Goal: Transaction & Acquisition: Purchase product/service

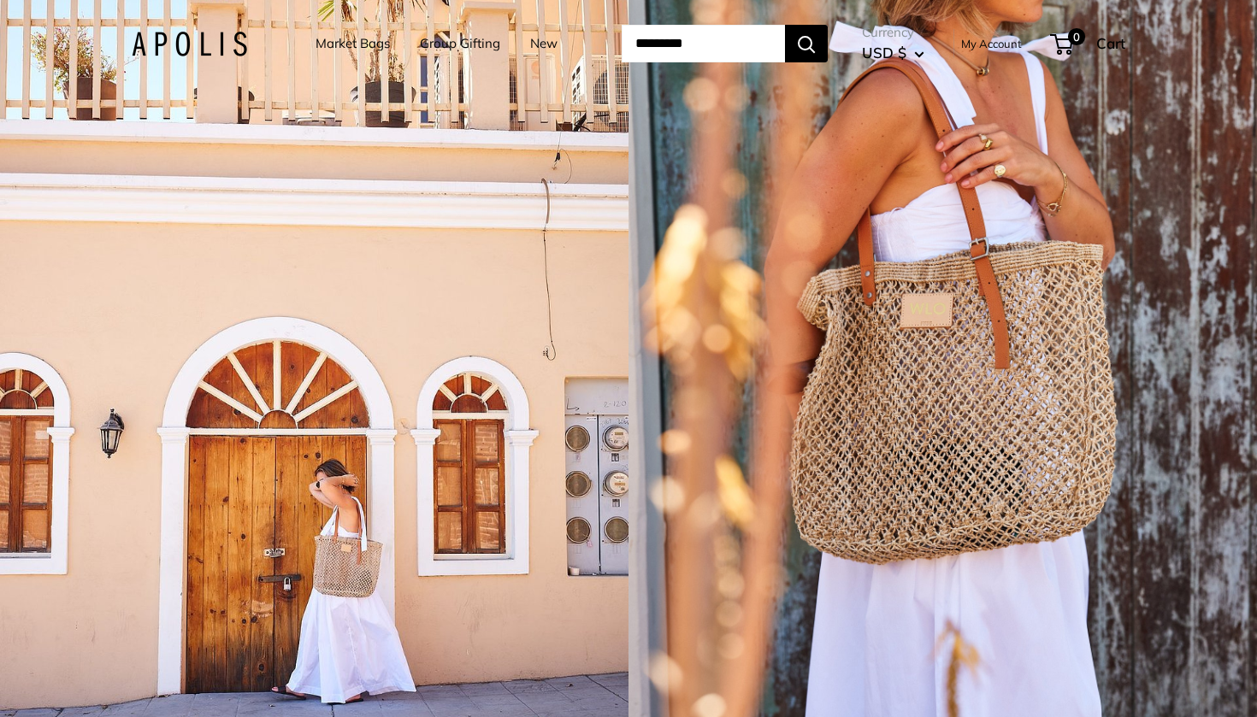
click at [928, 381] on div "1 / 5" at bounding box center [942, 358] width 628 height 717
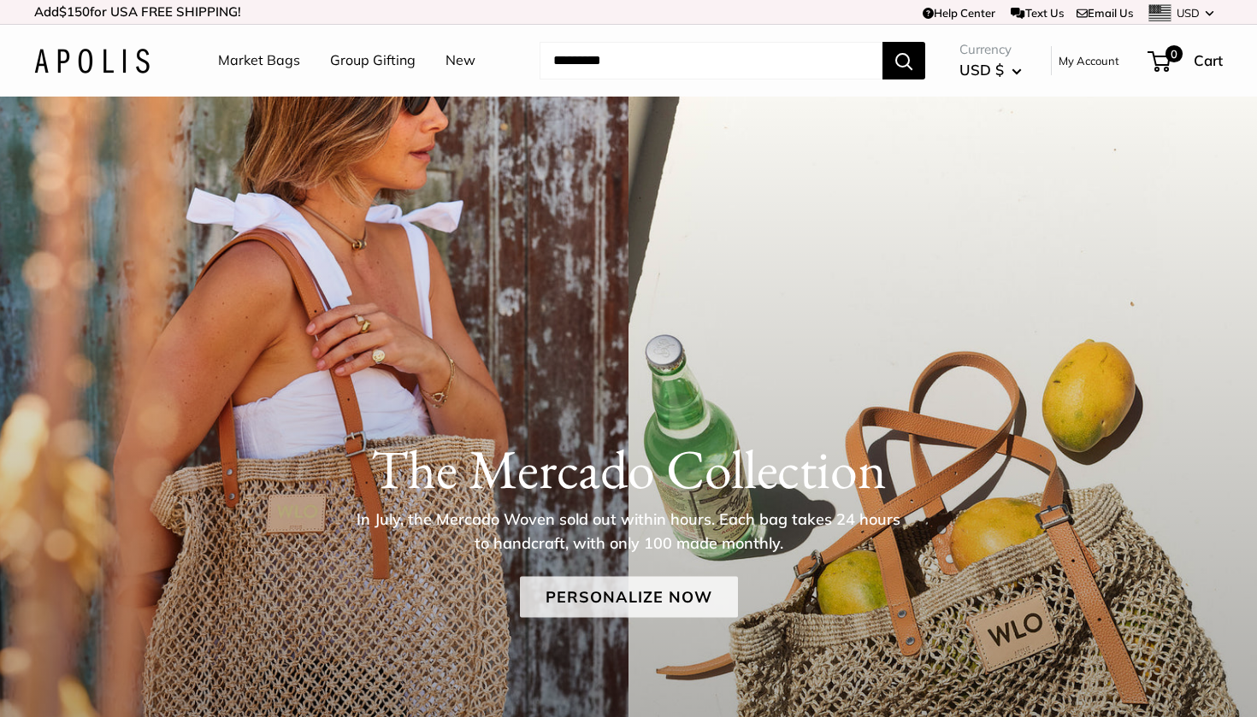
click at [631, 591] on link "Personalize Now" at bounding box center [629, 596] width 218 height 41
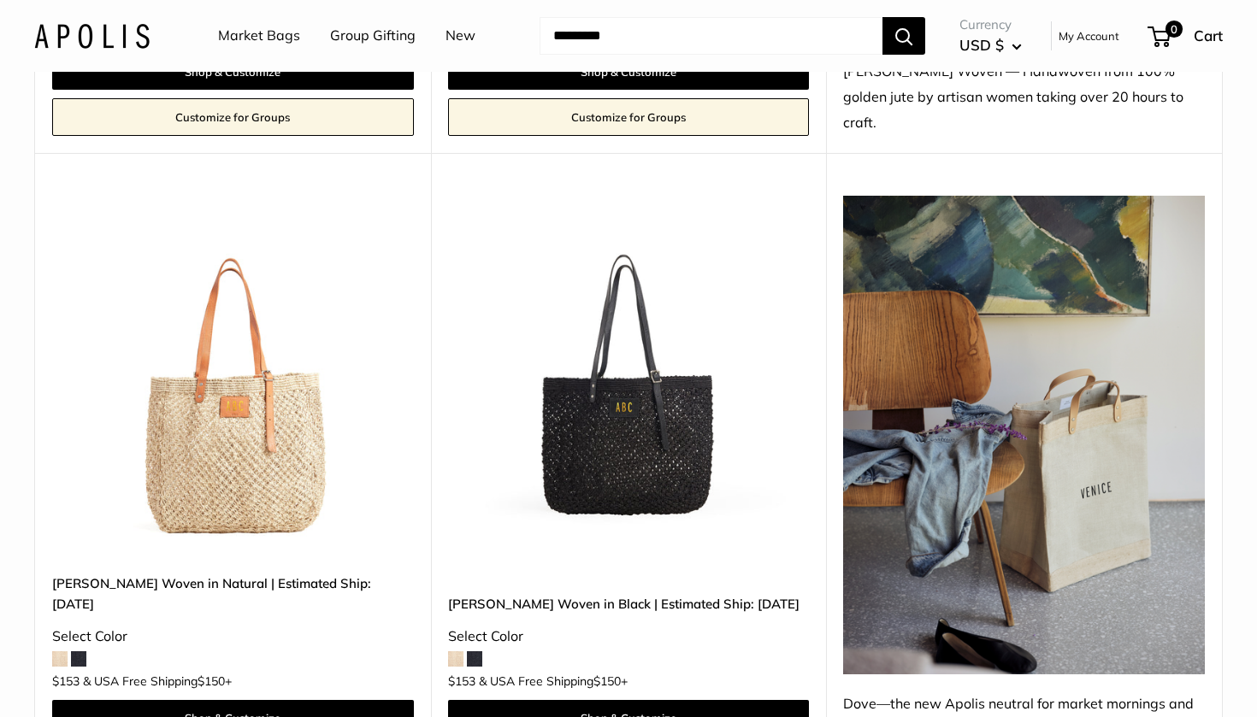
scroll to position [1462, 0]
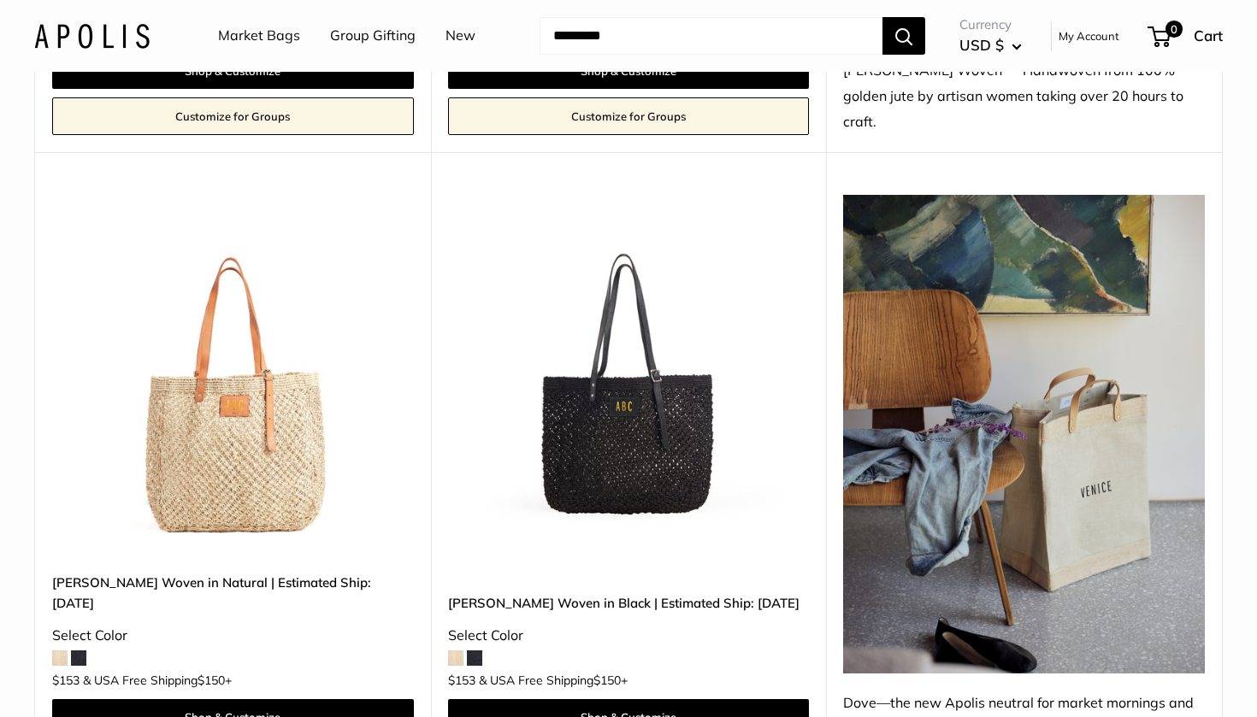
click at [0, 0] on img at bounding box center [0, 0] width 0 height 0
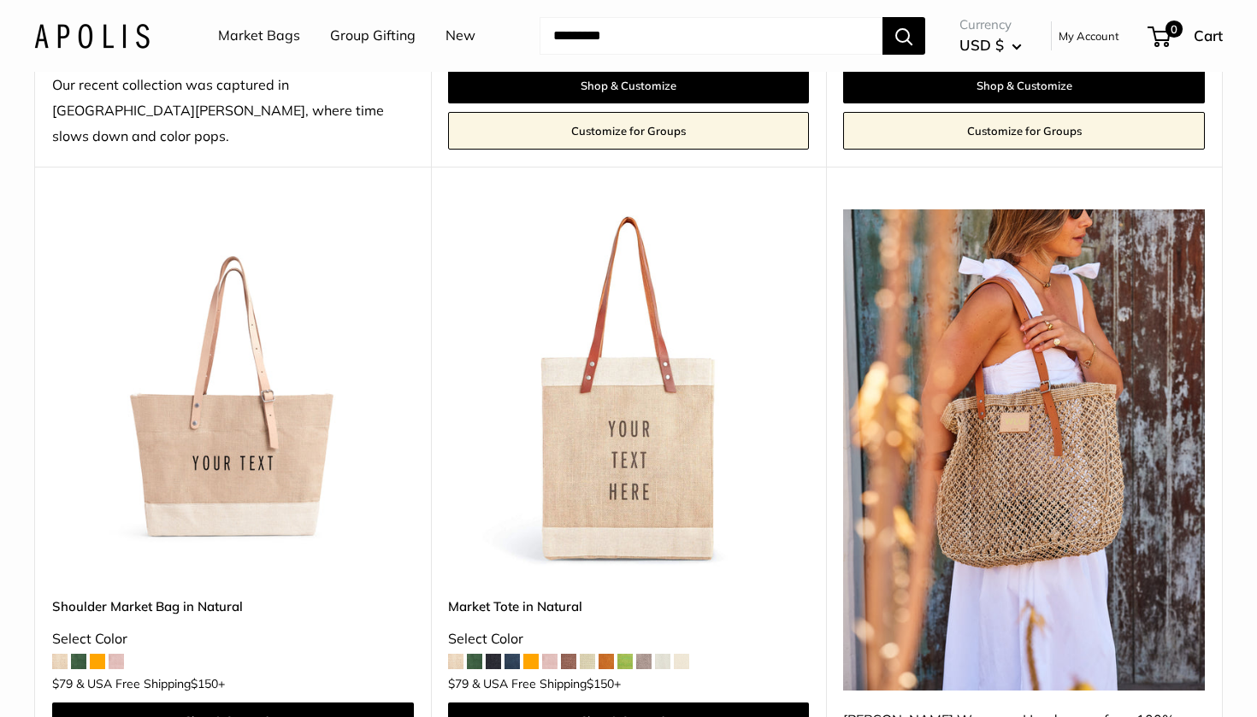
scroll to position [813, 0]
click at [0, 0] on img at bounding box center [0, 0] width 0 height 0
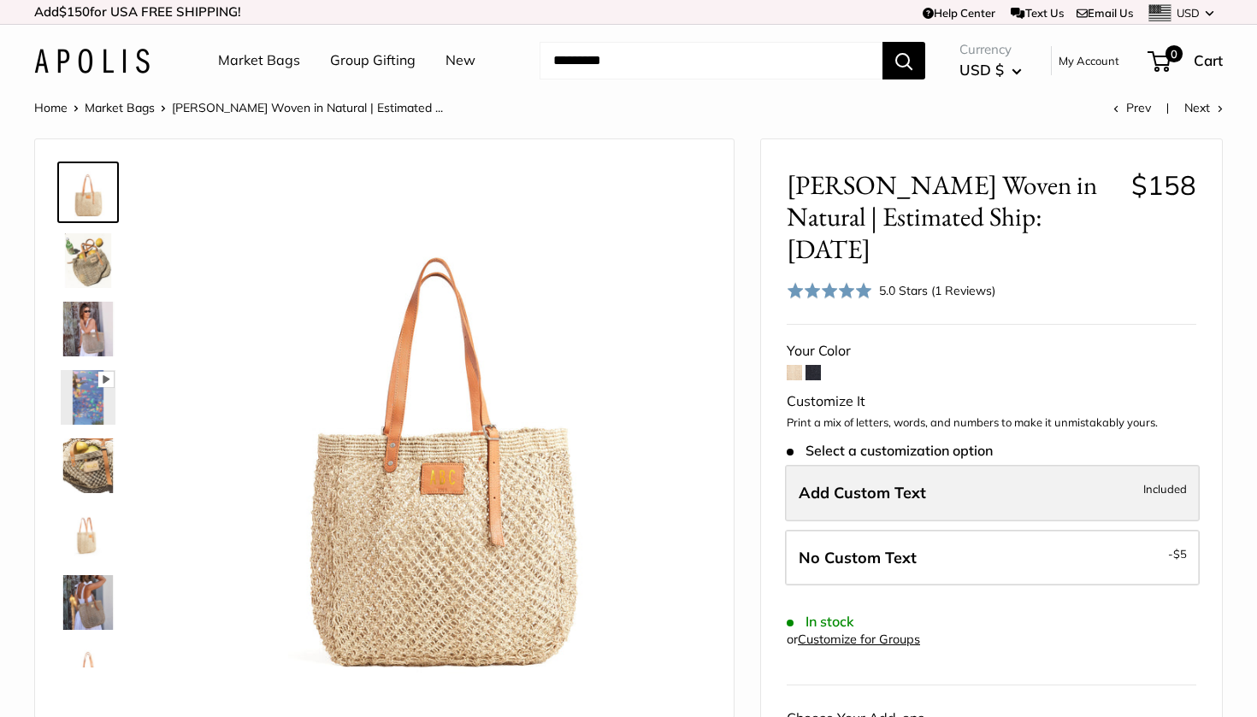
click at [909, 483] on span "Add Custom Text" at bounding box center [862, 493] width 127 height 20
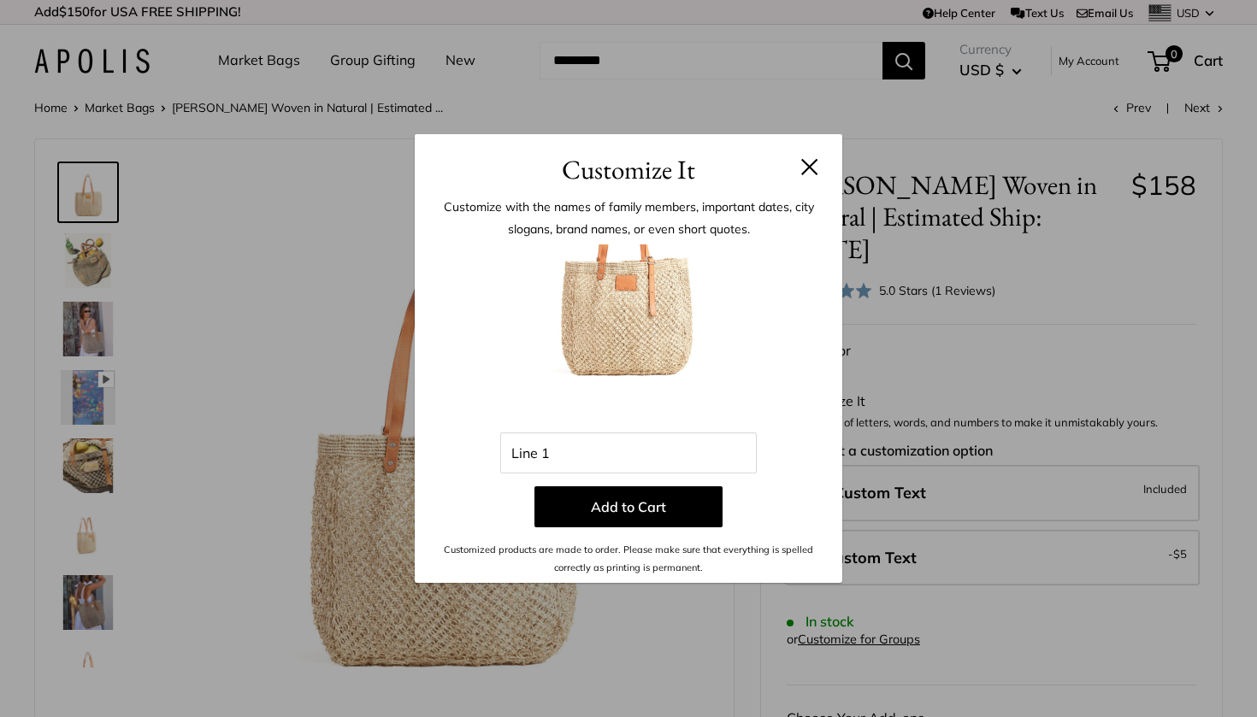
click at [810, 168] on button at bounding box center [809, 166] width 17 height 17
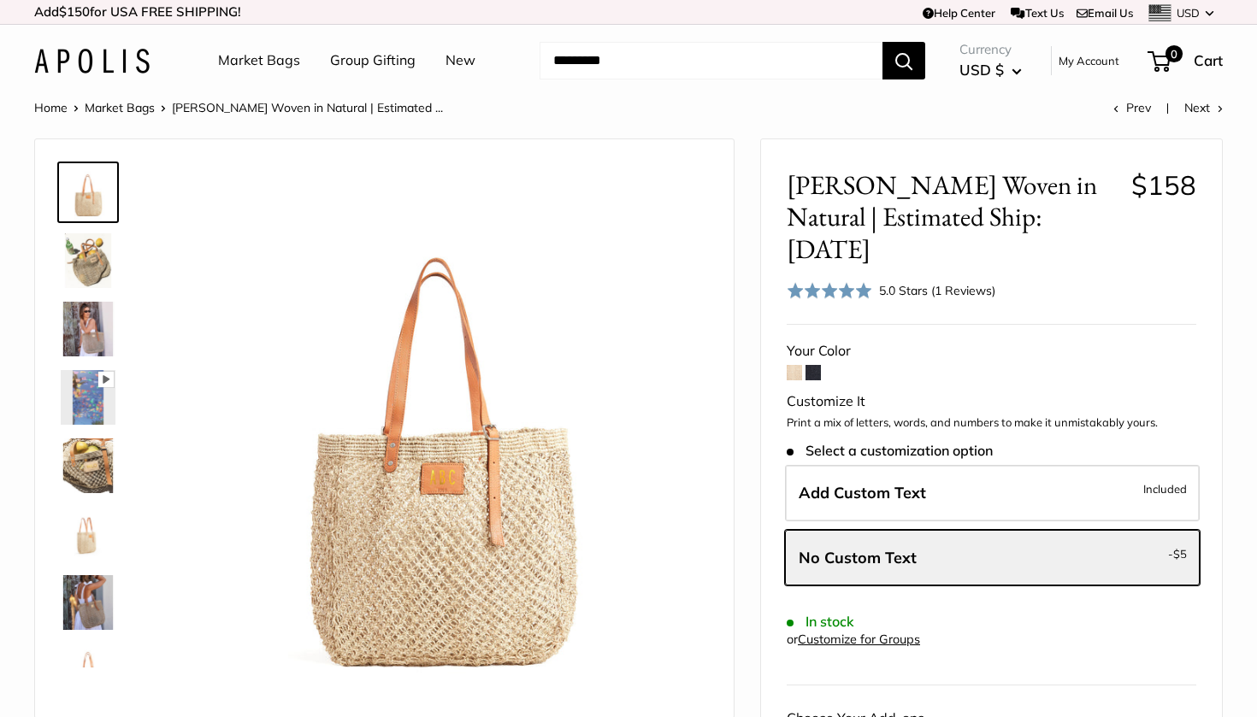
click at [855, 282] on span at bounding box center [829, 290] width 85 height 17
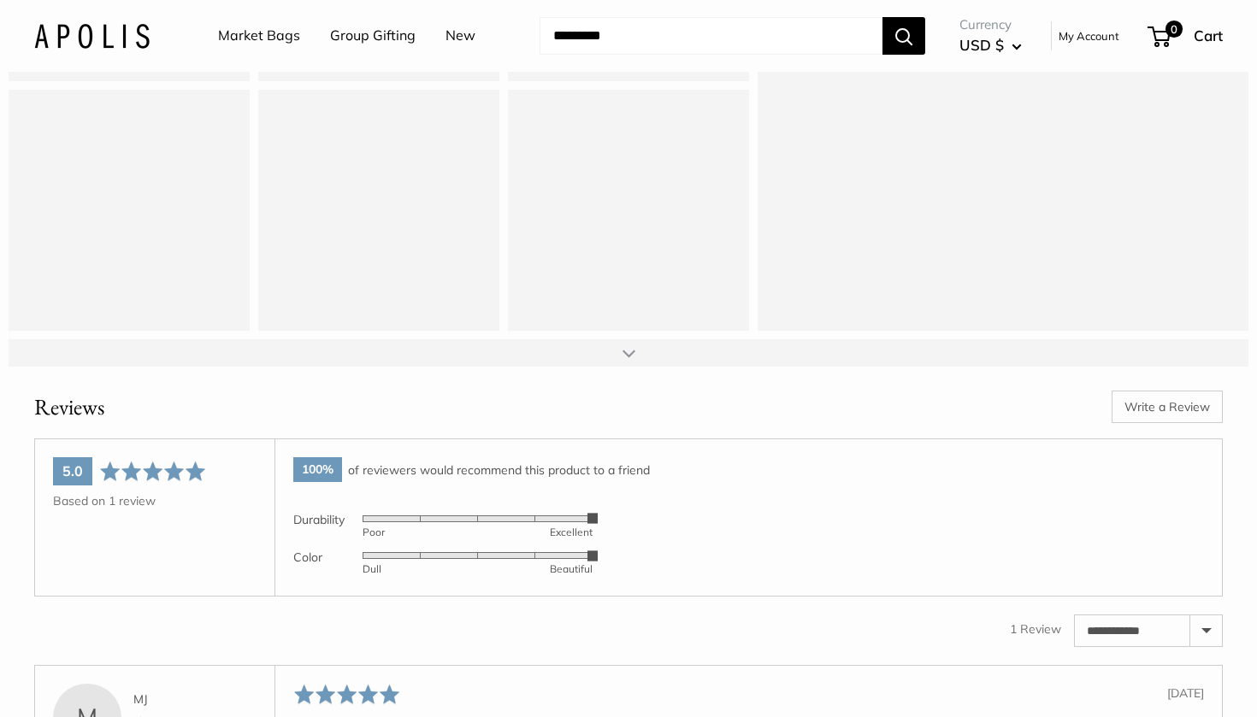
scroll to position [2635, 0]
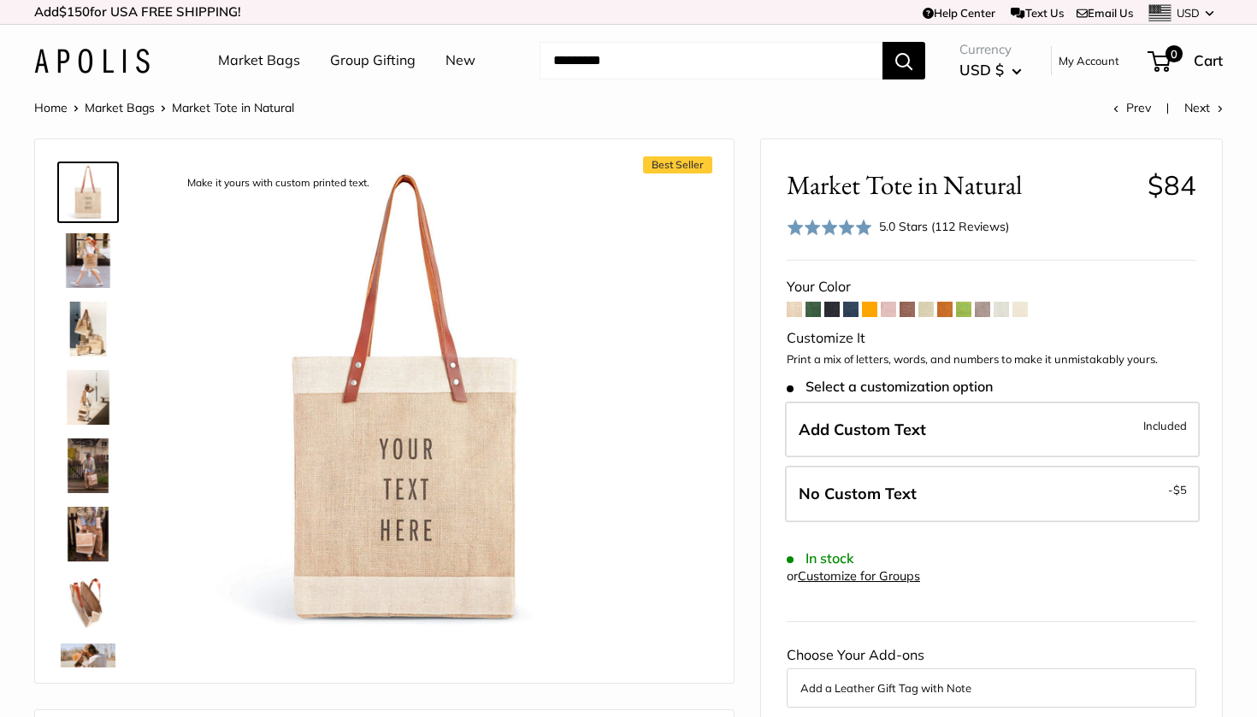
click at [869, 311] on span at bounding box center [869, 309] width 15 height 15
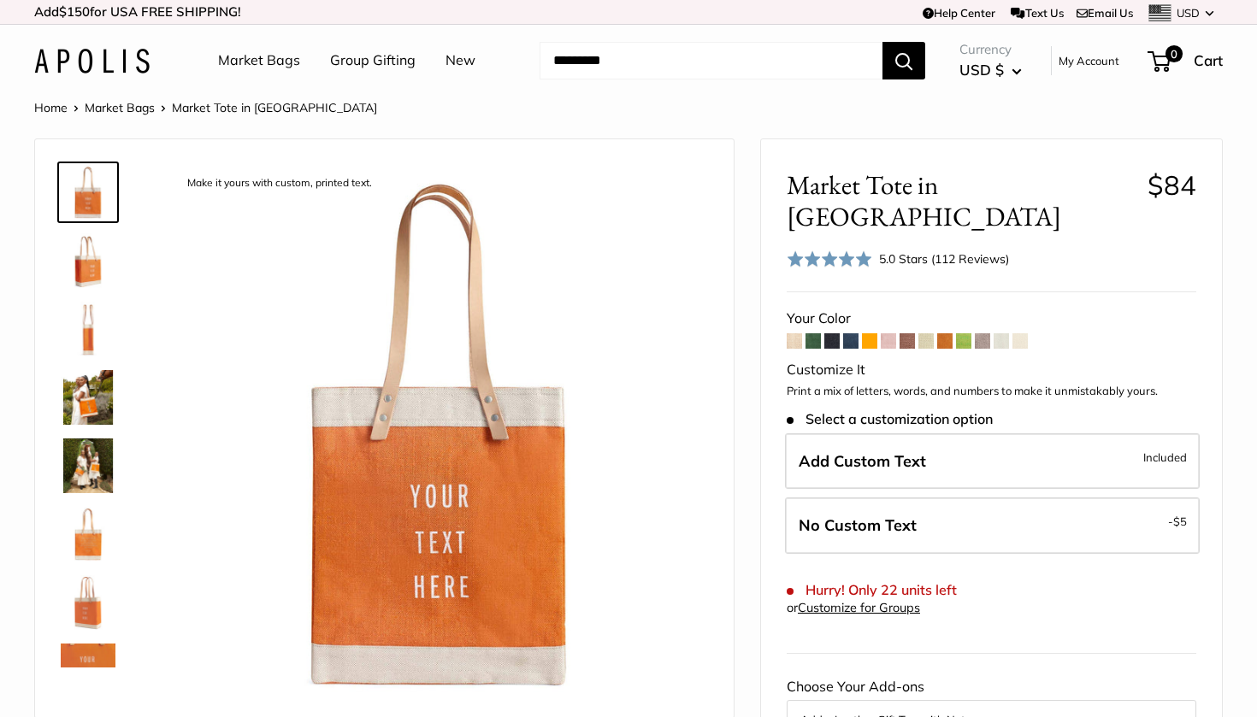
click at [1024, 333] on span at bounding box center [1019, 340] width 15 height 15
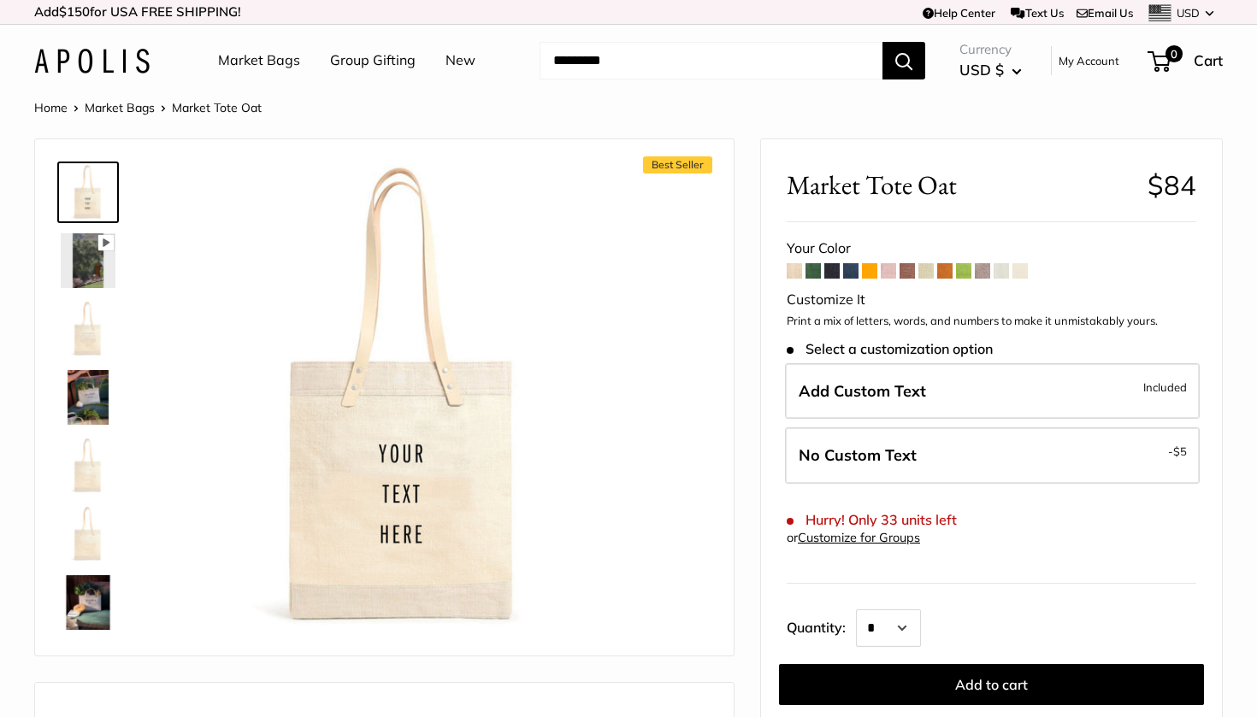
click at [793, 274] on span at bounding box center [794, 270] width 15 height 15
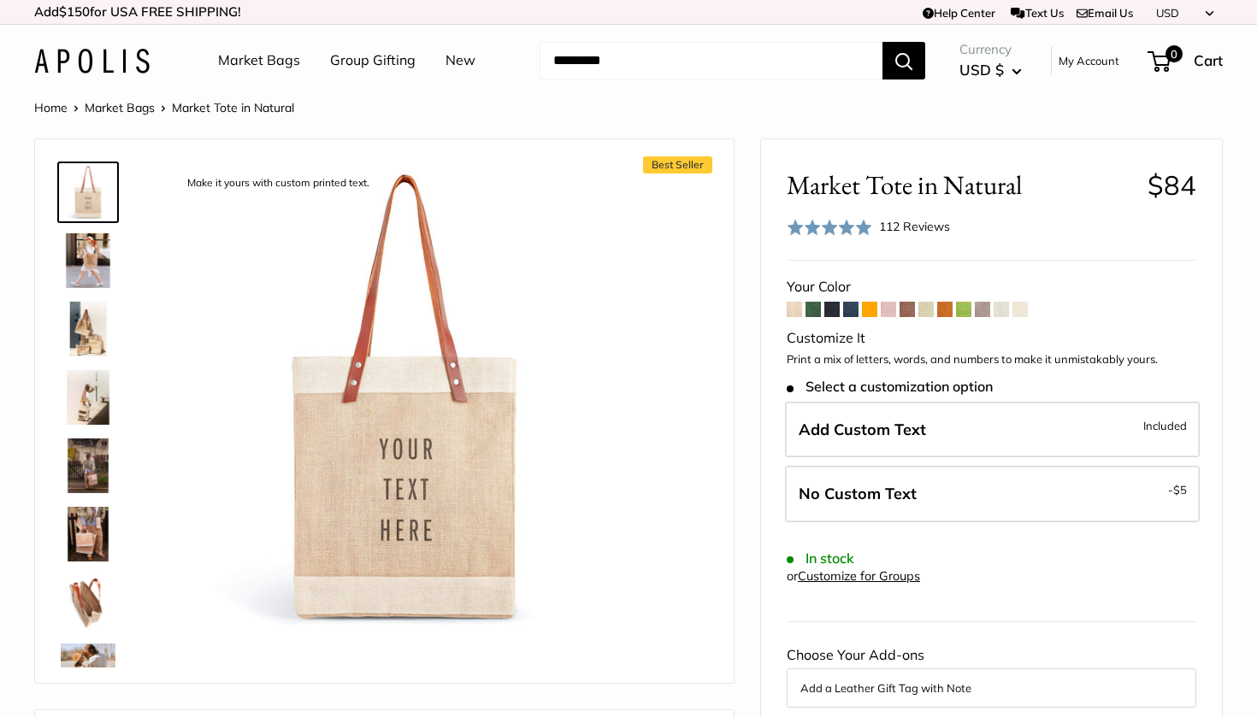
click at [811, 309] on span at bounding box center [812, 309] width 15 height 15
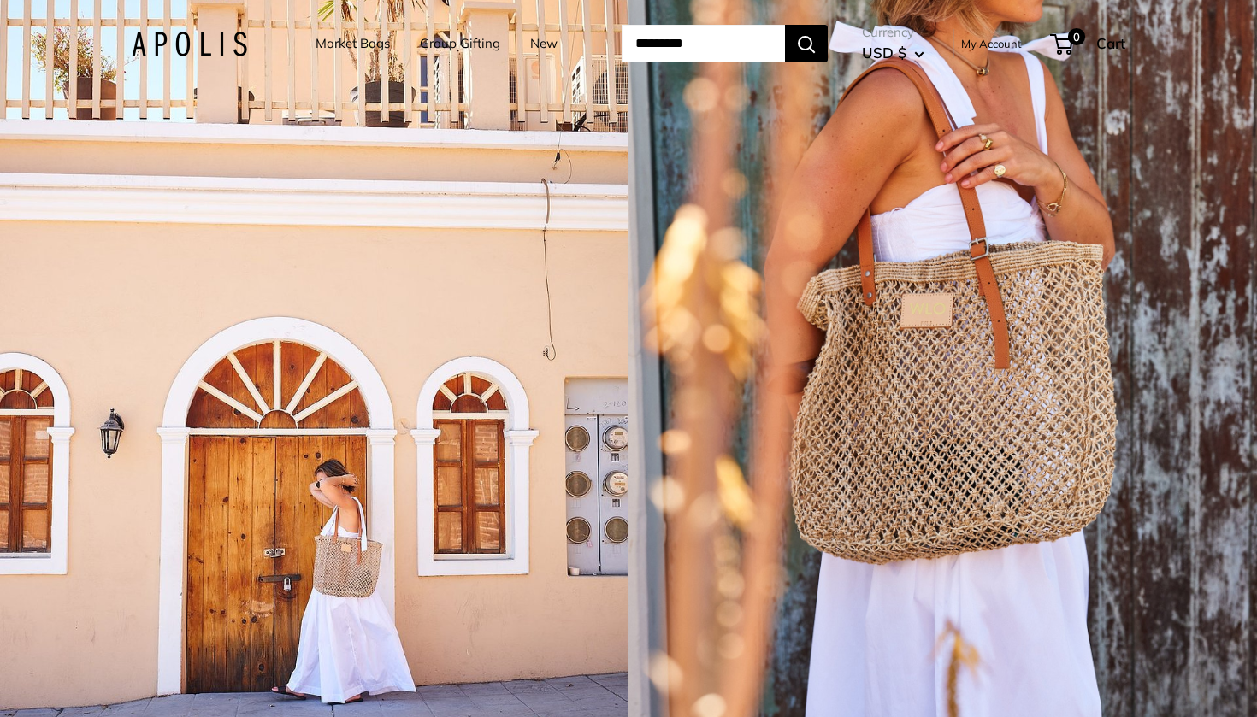
click at [328, 45] on link "Market Bags" at bounding box center [352, 44] width 74 height 24
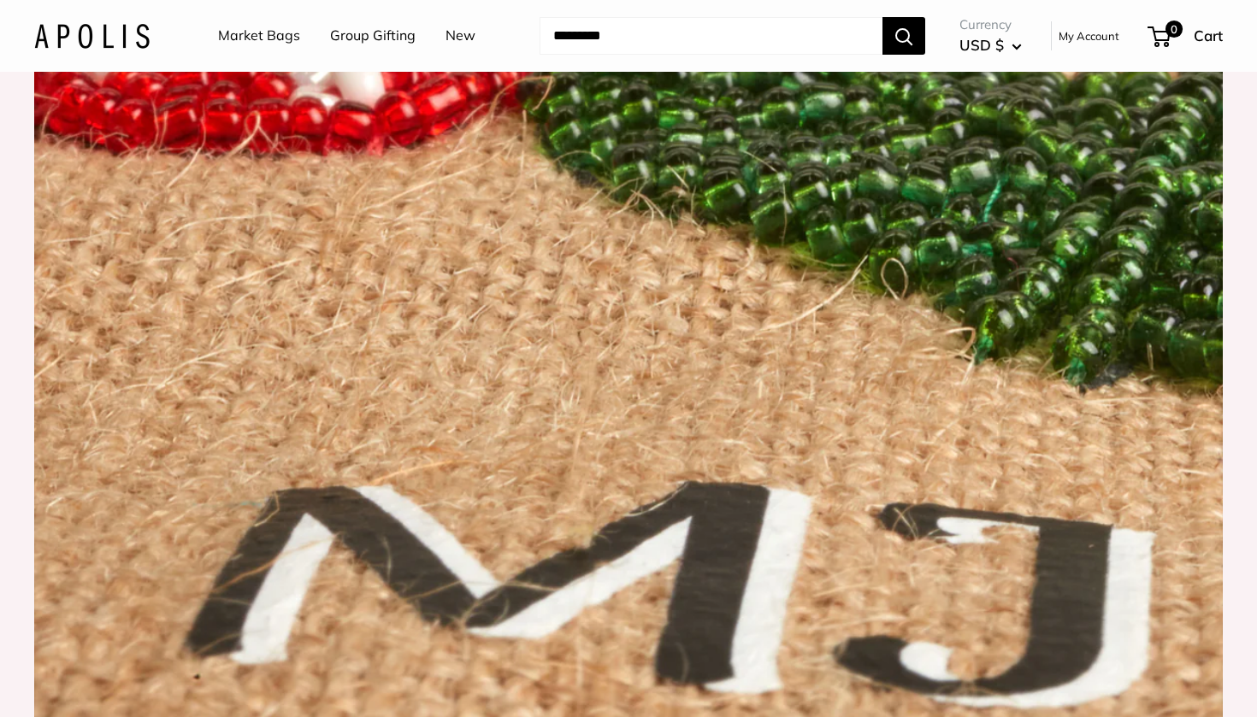
scroll to position [2260, 0]
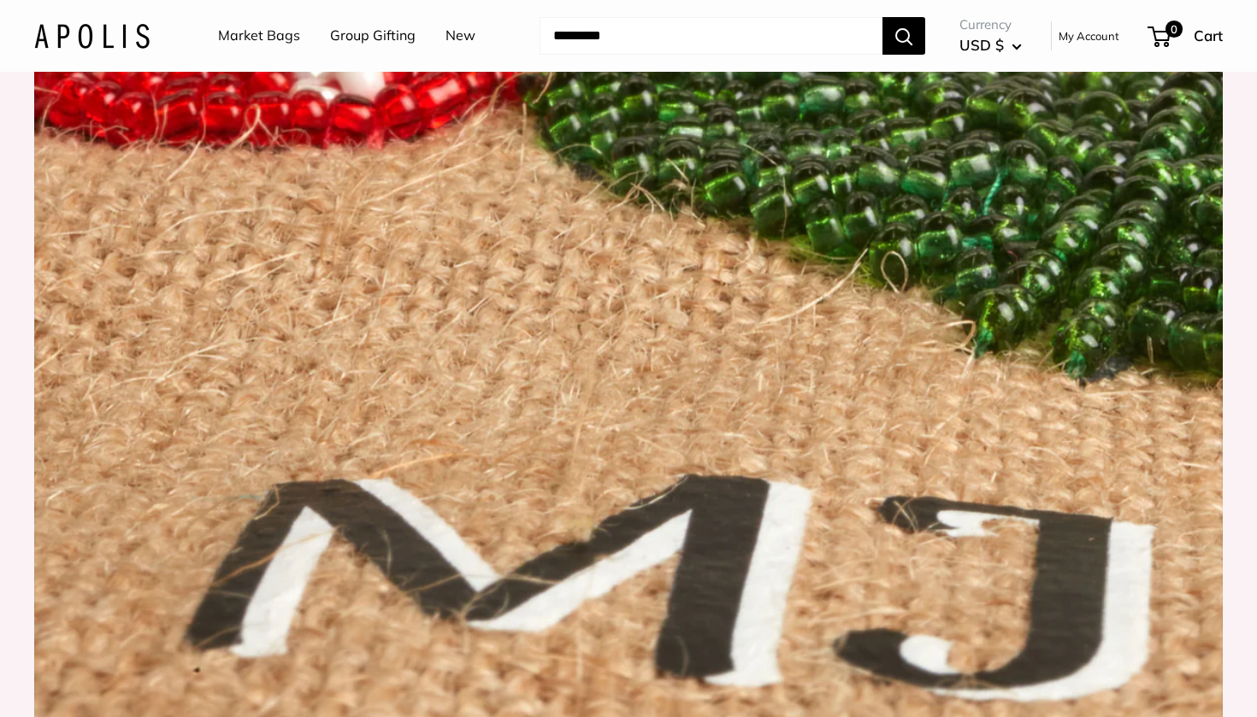
click at [438, 361] on img at bounding box center [628, 148] width 1188 height 1188
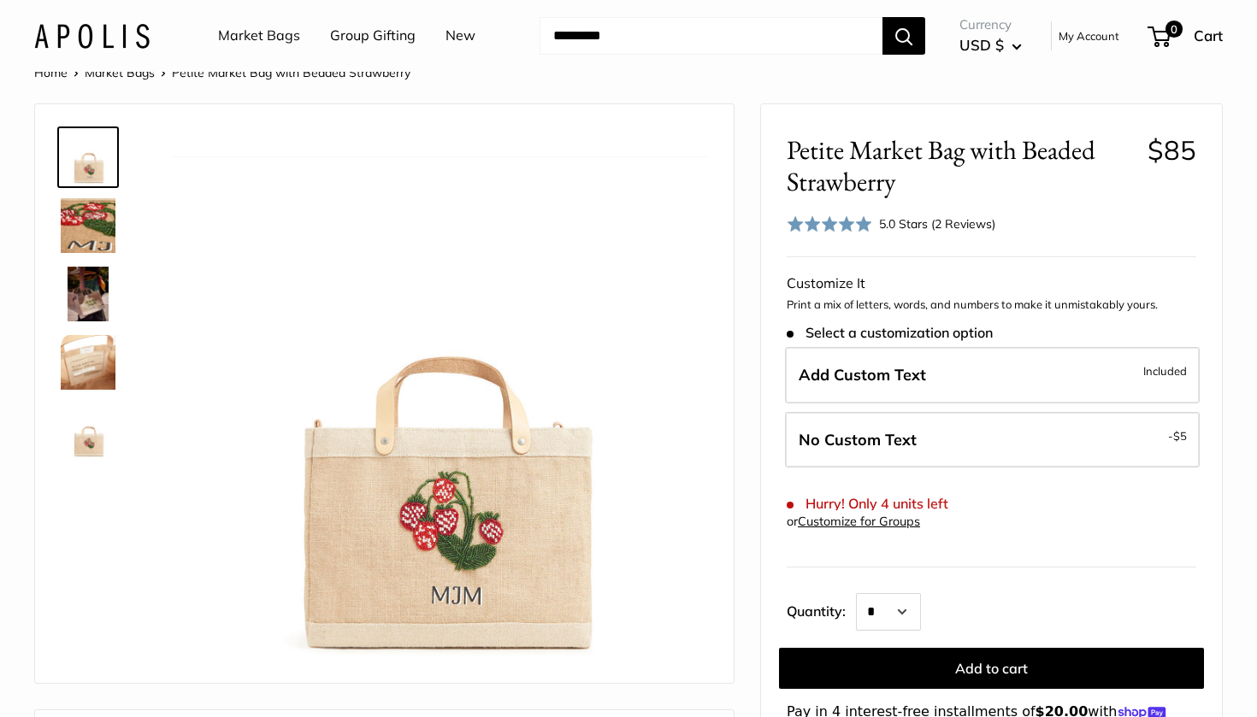
scroll to position [38, 0]
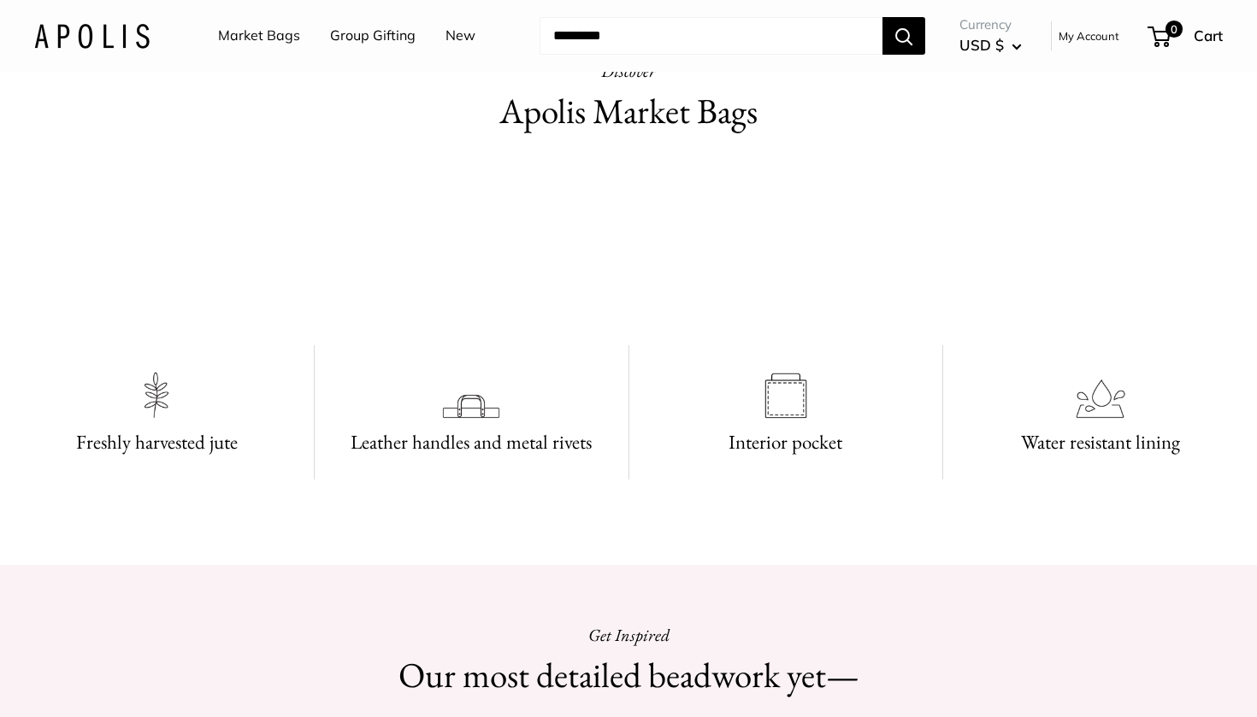
scroll to position [854, 0]
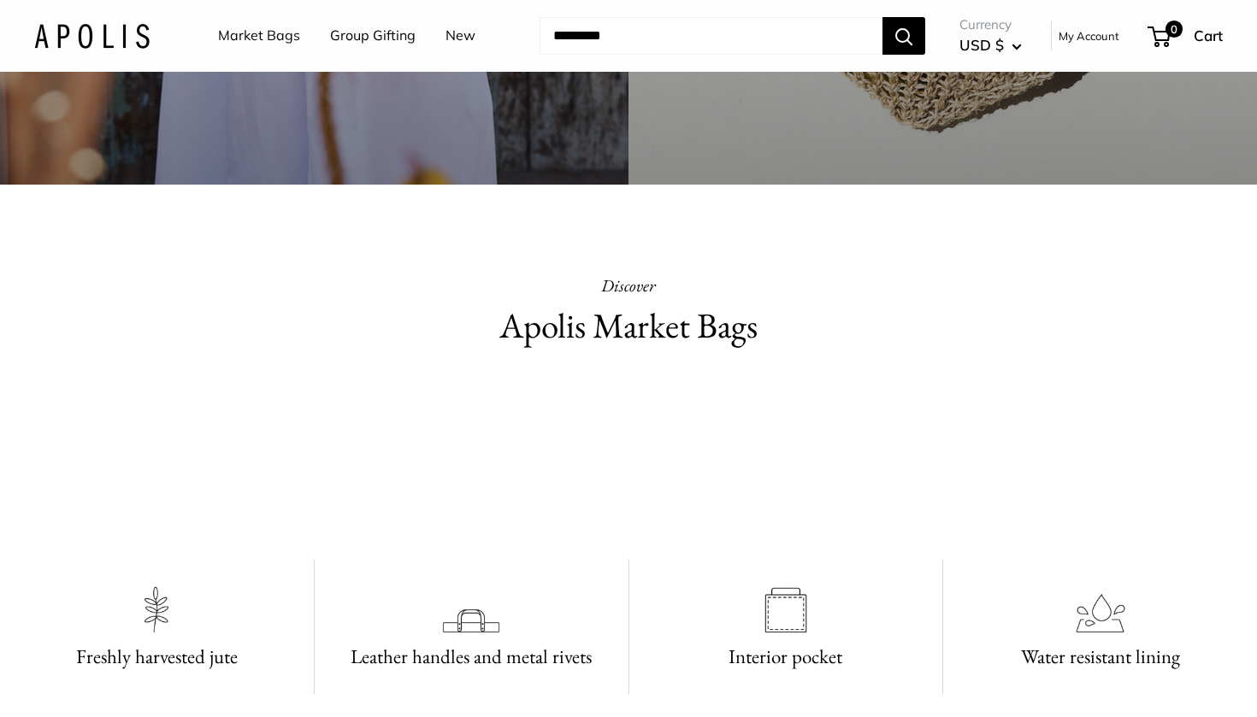
click at [446, 40] on link "New" at bounding box center [460, 36] width 30 height 26
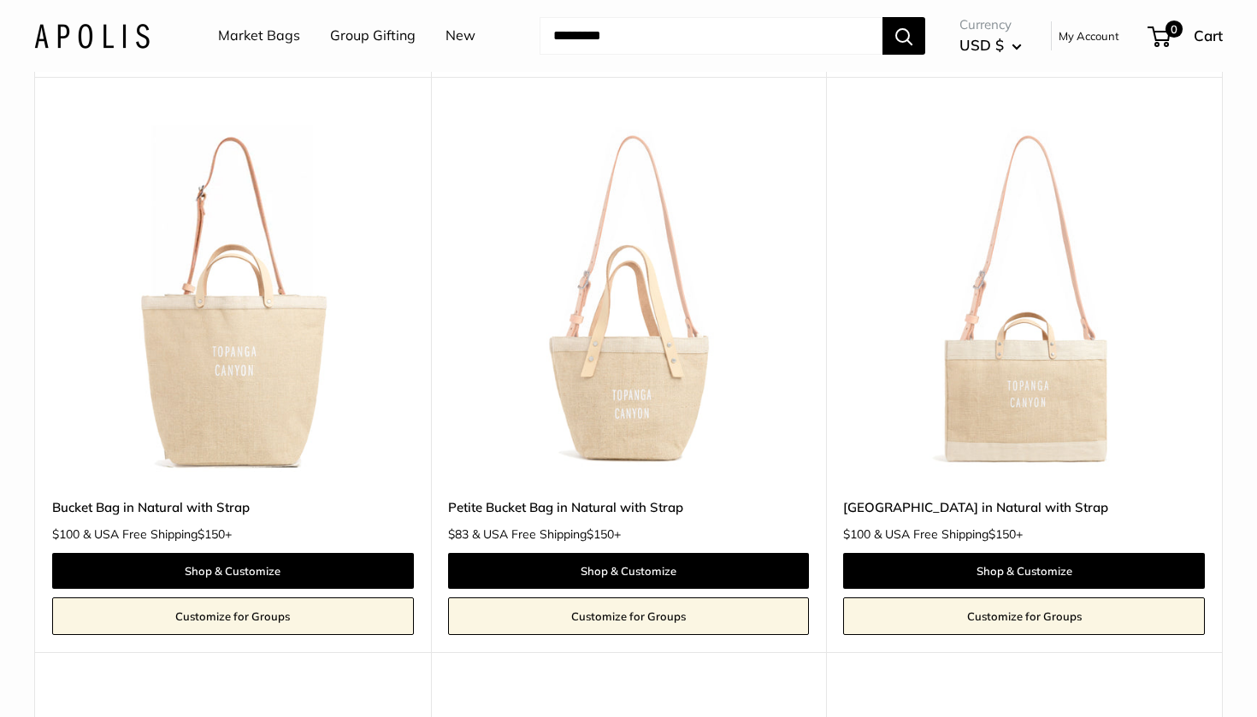
scroll to position [1465, 0]
click at [0, 0] on img at bounding box center [0, 0] width 0 height 0
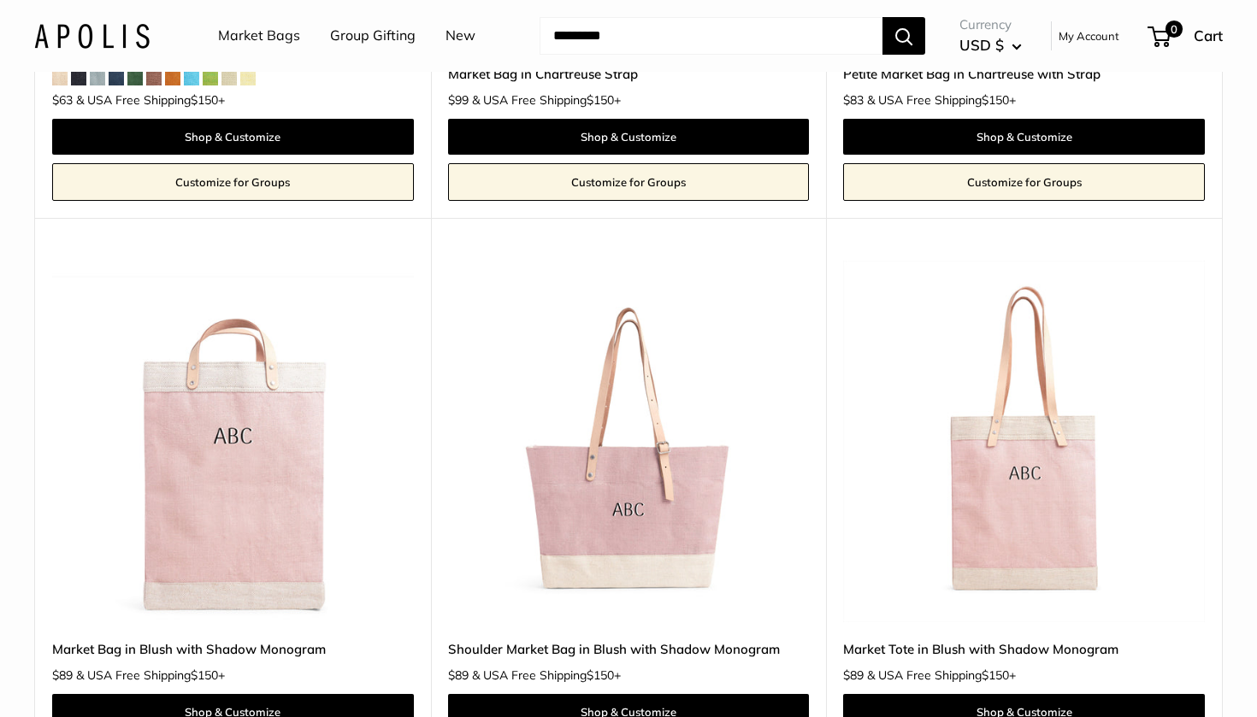
scroll to position [4982, 0]
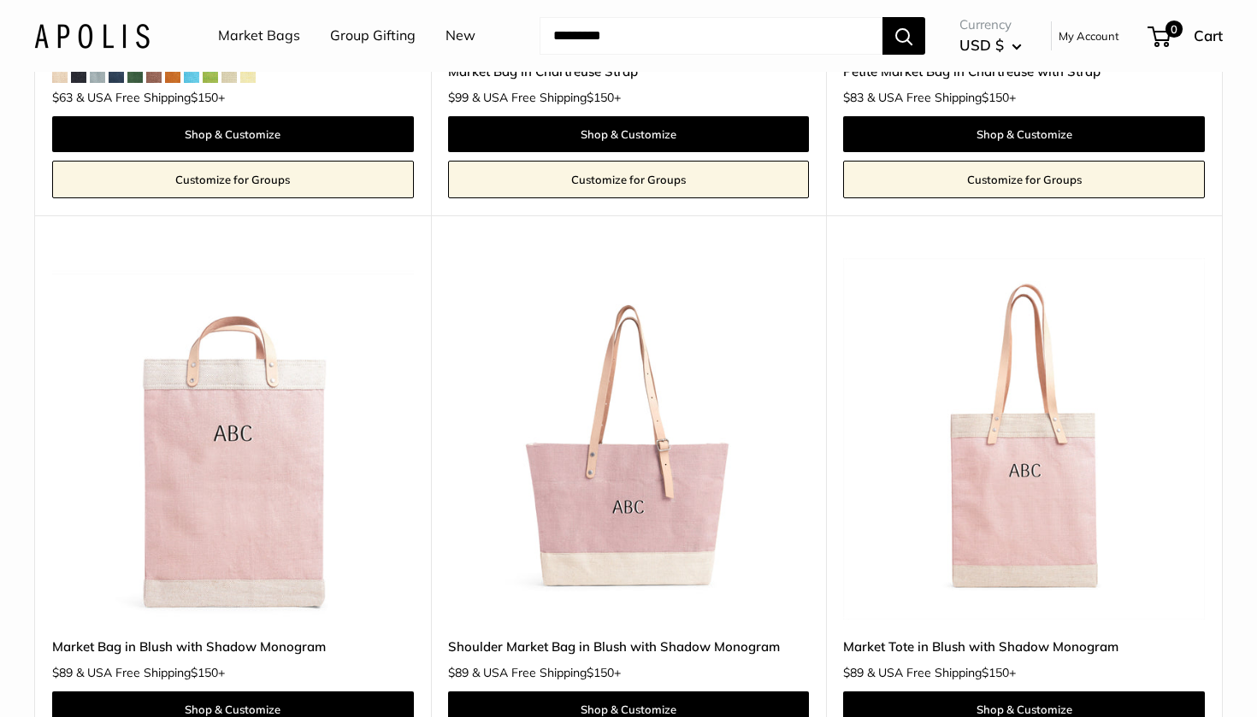
click at [0, 0] on img at bounding box center [0, 0] width 0 height 0
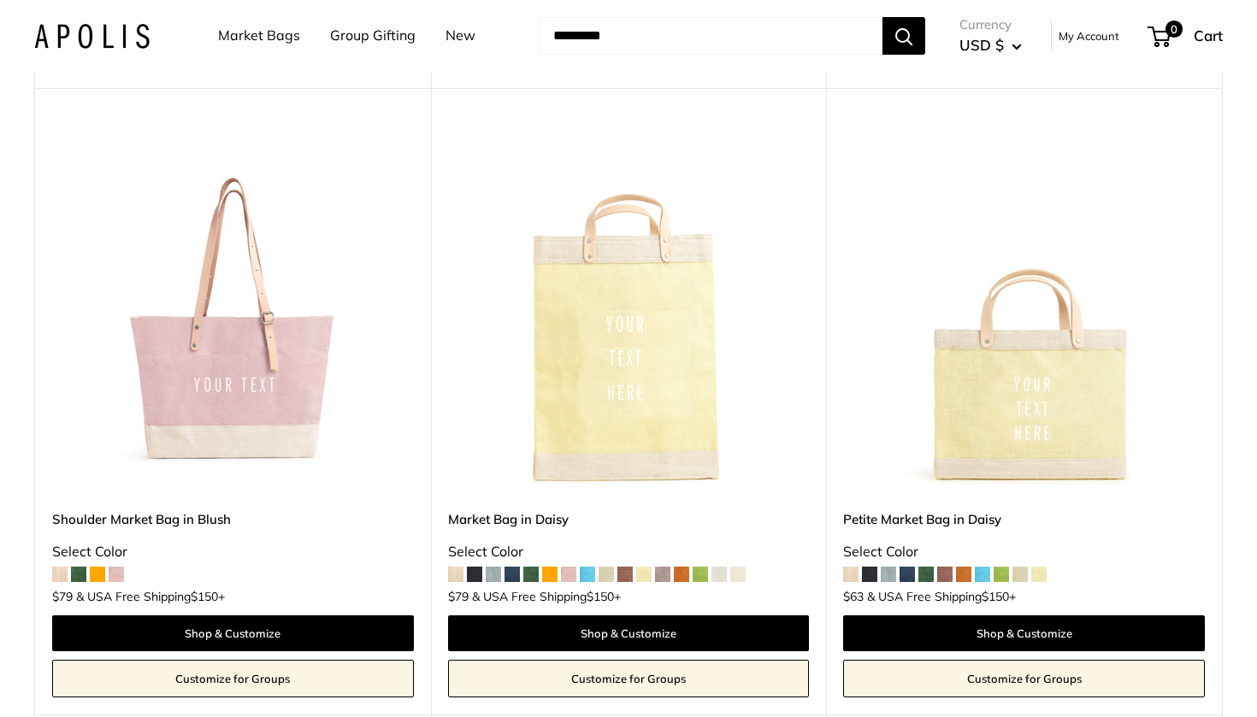
scroll to position [5687, 0]
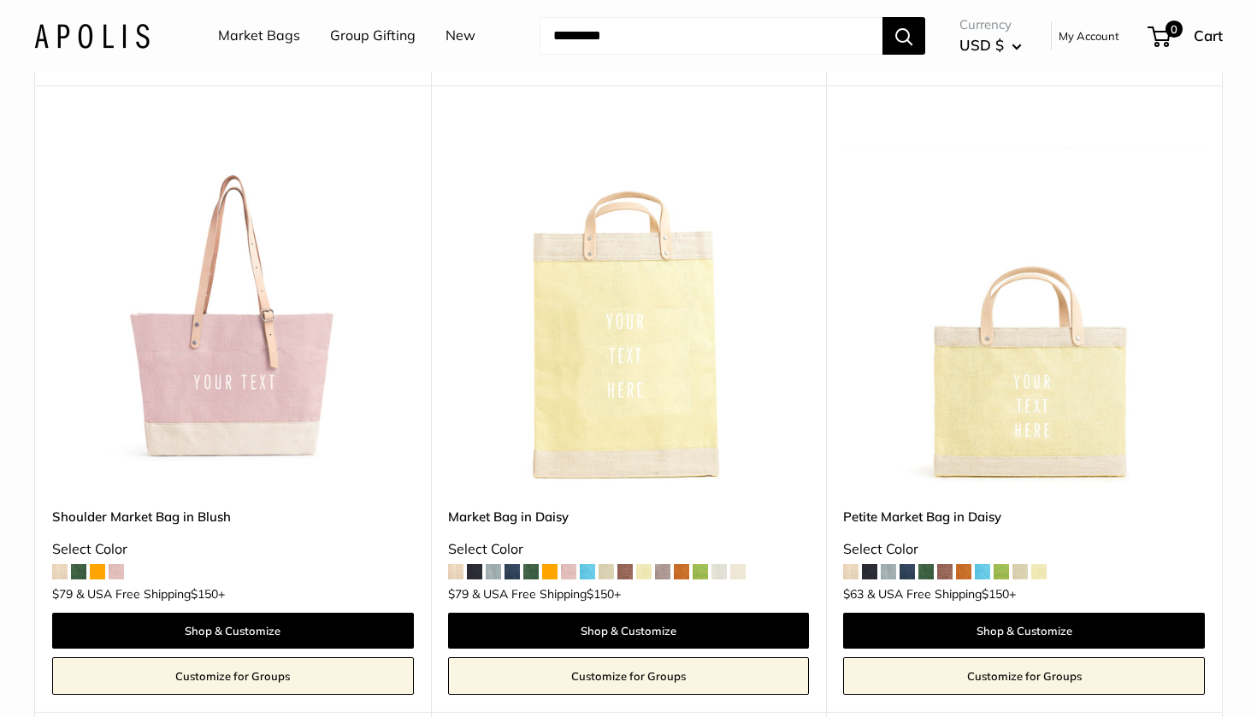
click at [0, 0] on img at bounding box center [0, 0] width 0 height 0
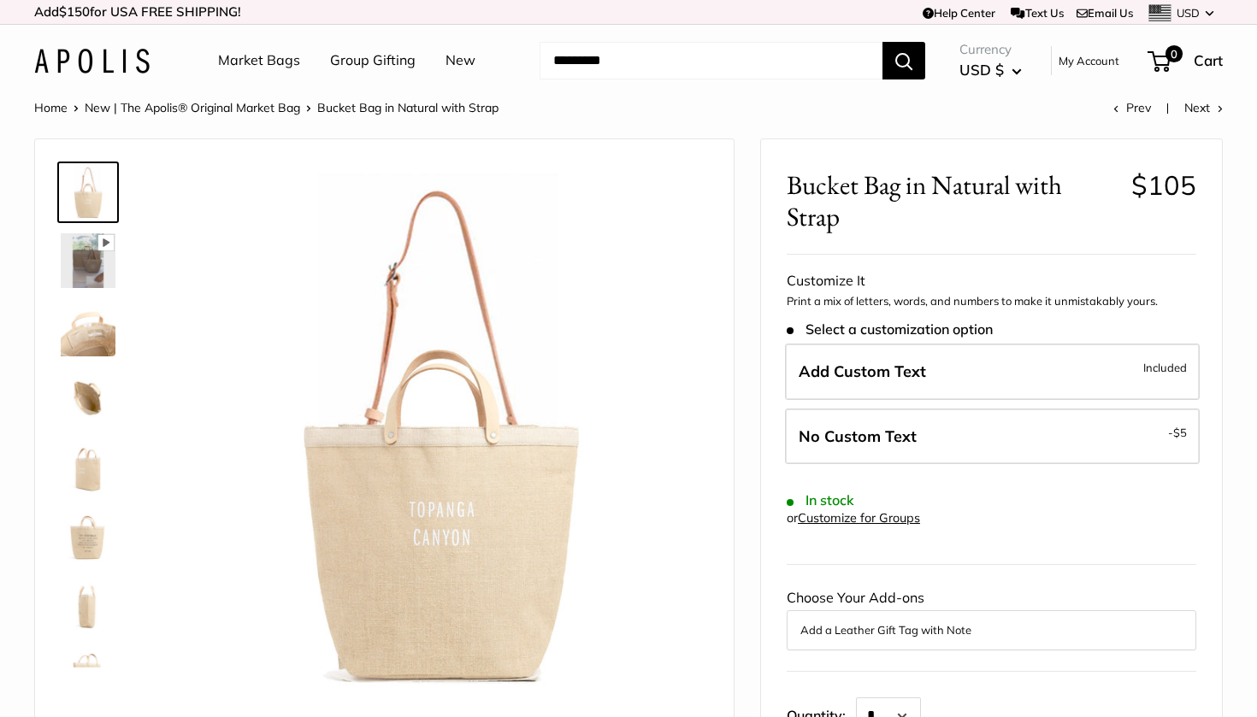
click at [79, 254] on img at bounding box center [88, 260] width 55 height 55
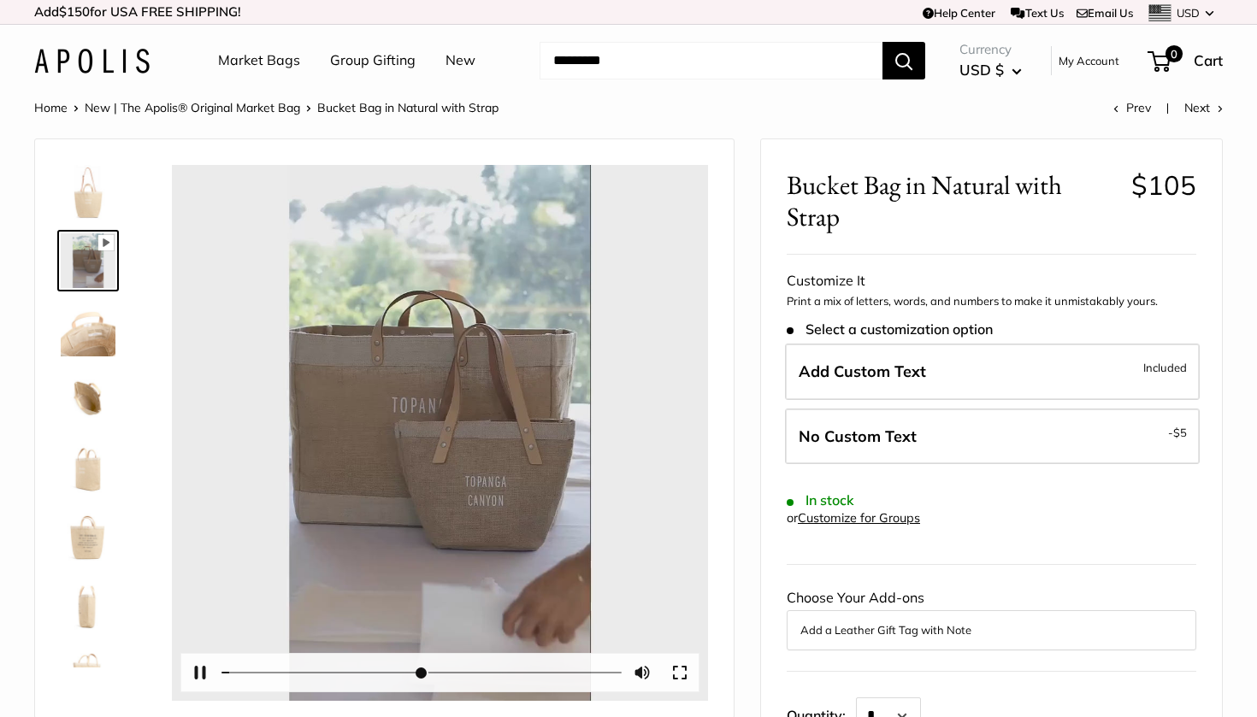
click at [439, 439] on div at bounding box center [440, 433] width 536 height 536
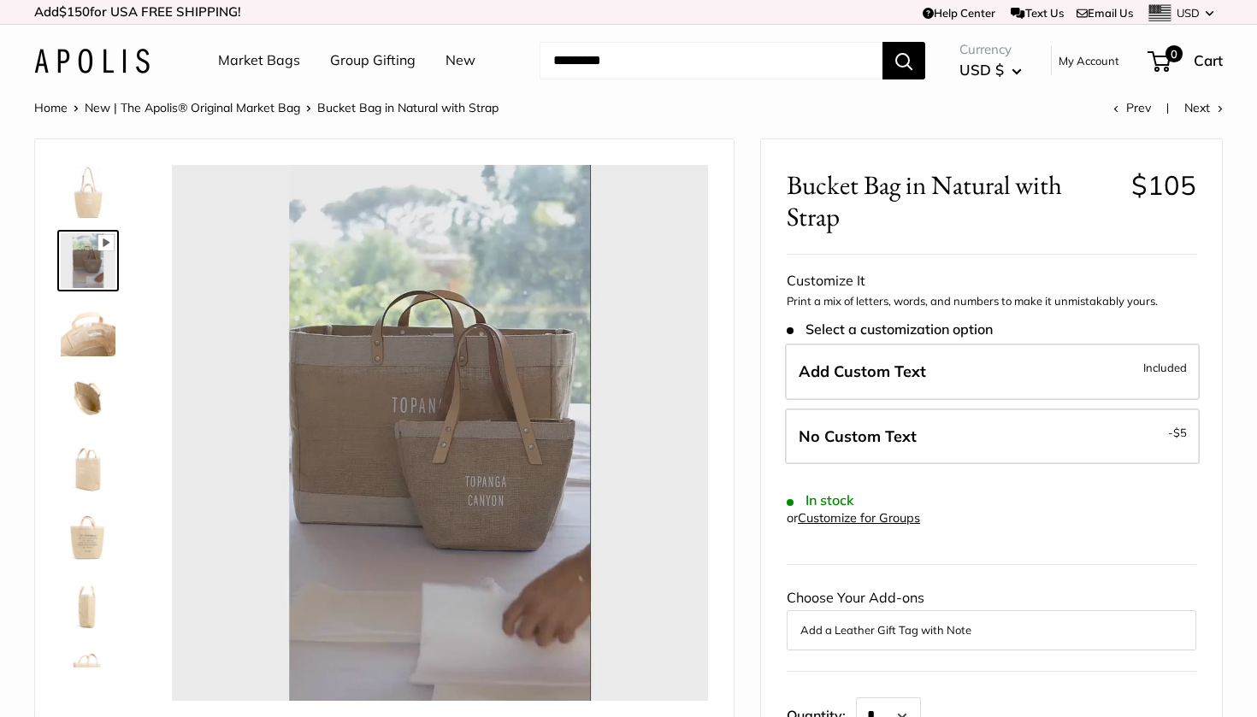
type input "*****"
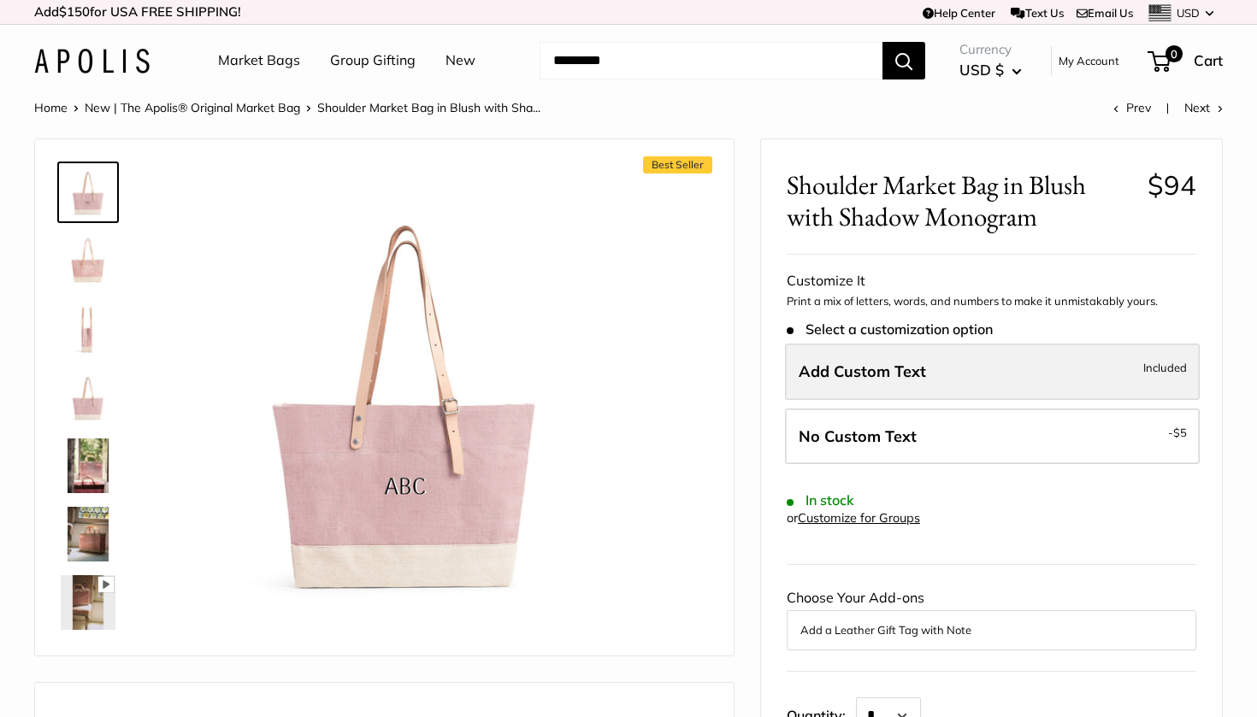
click at [878, 386] on label "Add Custom Text Included" at bounding box center [992, 372] width 415 height 56
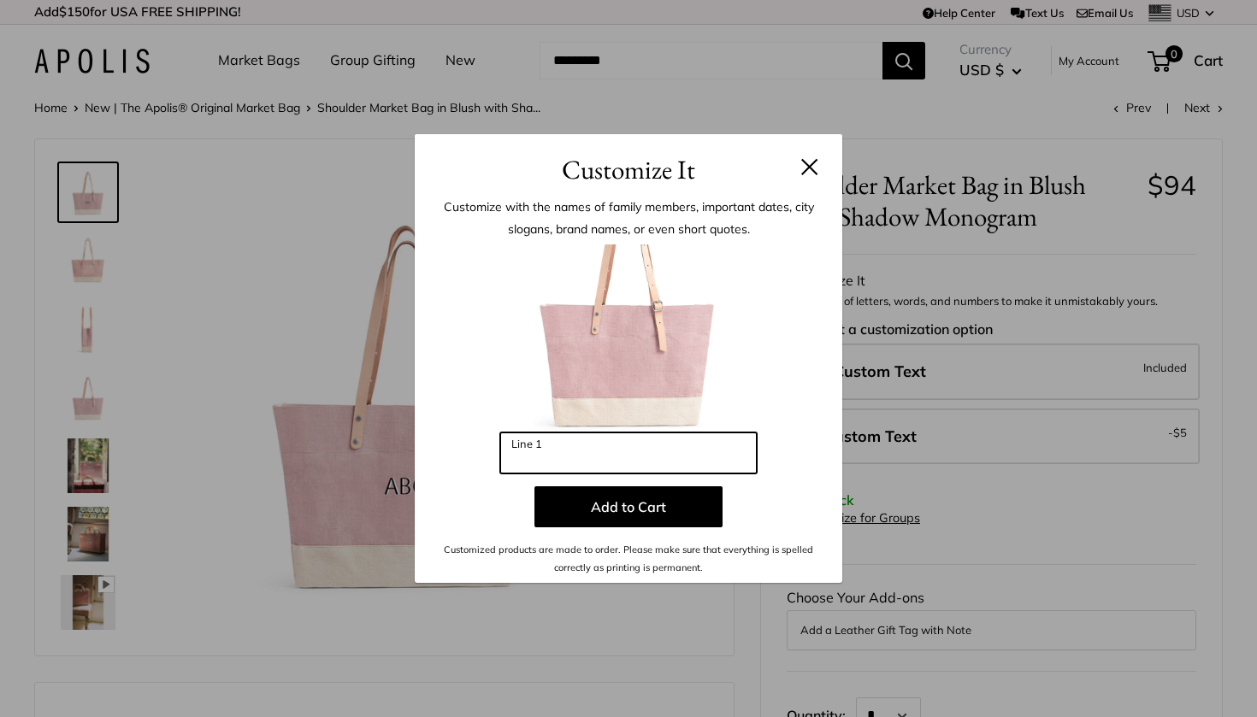
click at [569, 463] on input "Line 1" at bounding box center [628, 453] width 256 height 41
type input "*"
click at [810, 166] on button at bounding box center [809, 166] width 17 height 17
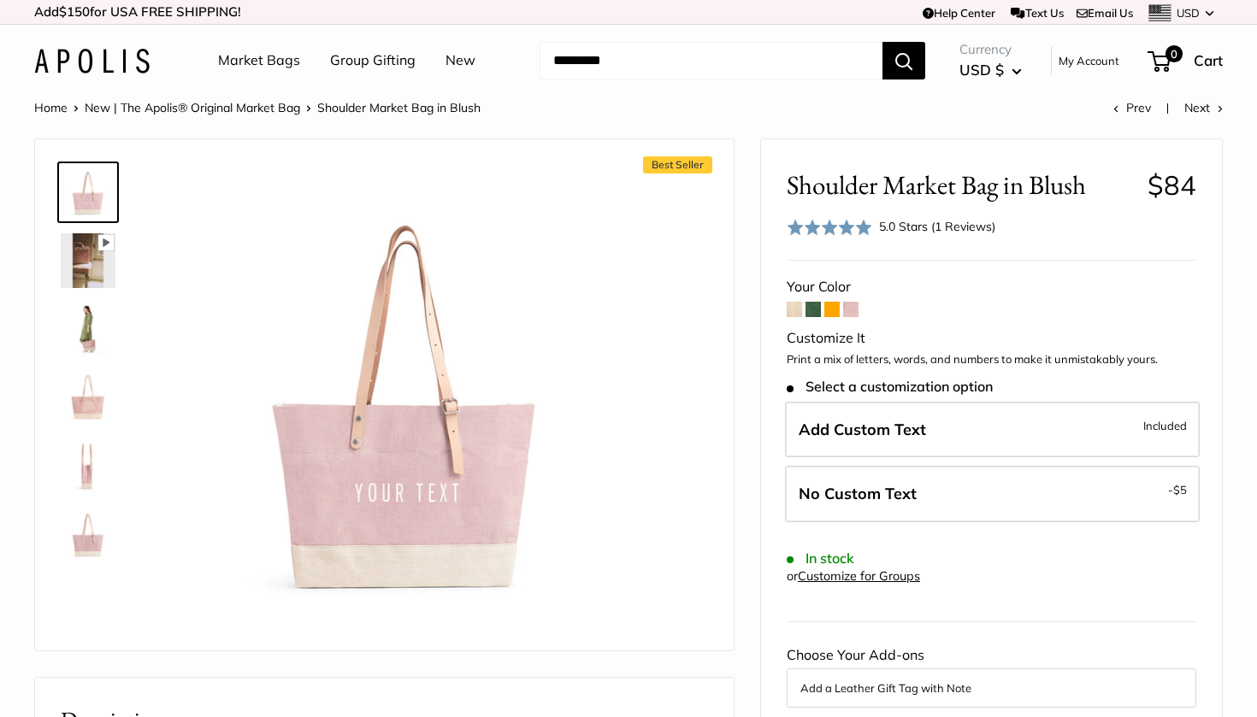
click at [94, 338] on img at bounding box center [88, 329] width 55 height 55
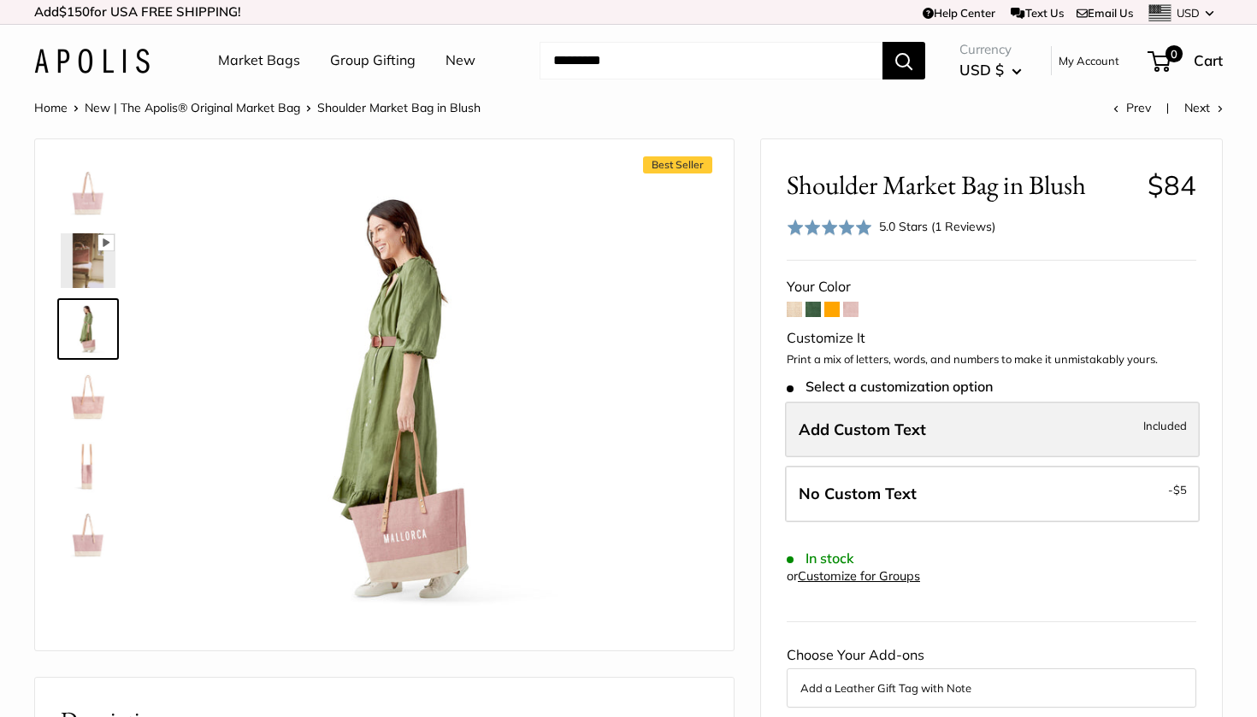
click at [881, 426] on span "Add Custom Text" at bounding box center [862, 430] width 127 height 20
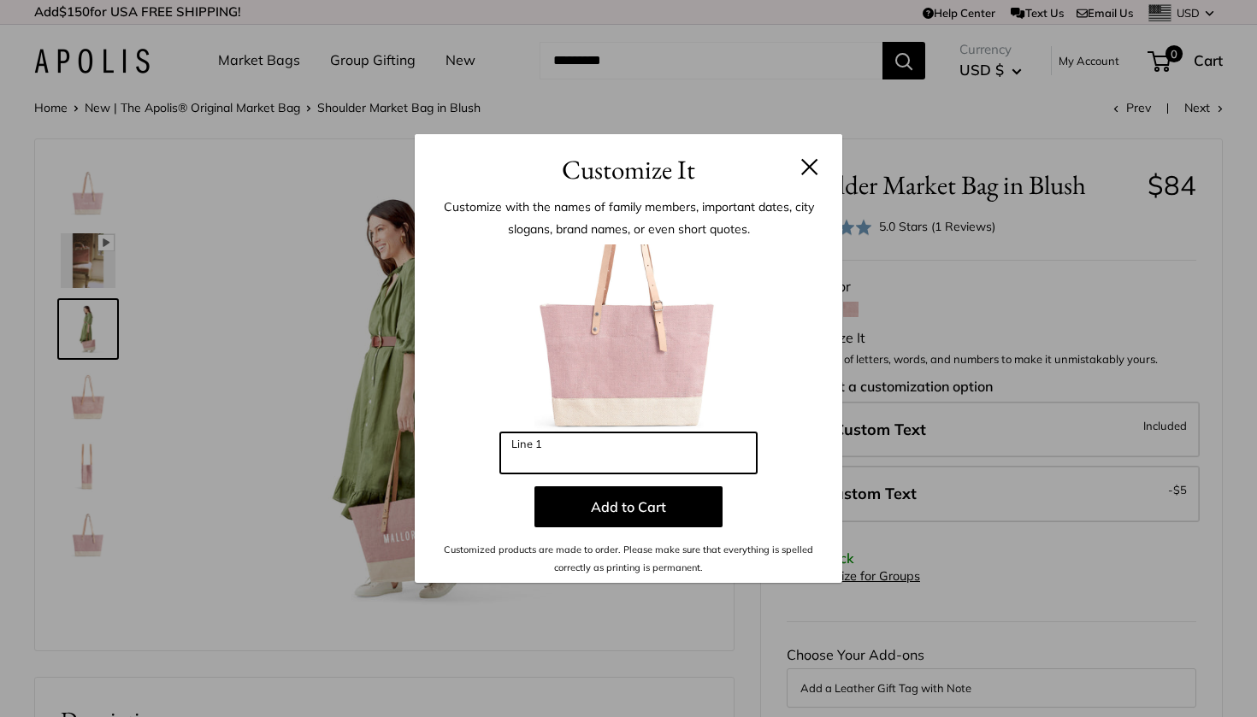
click at [654, 453] on input "Line 1" at bounding box center [628, 453] width 256 height 41
type input "**********"
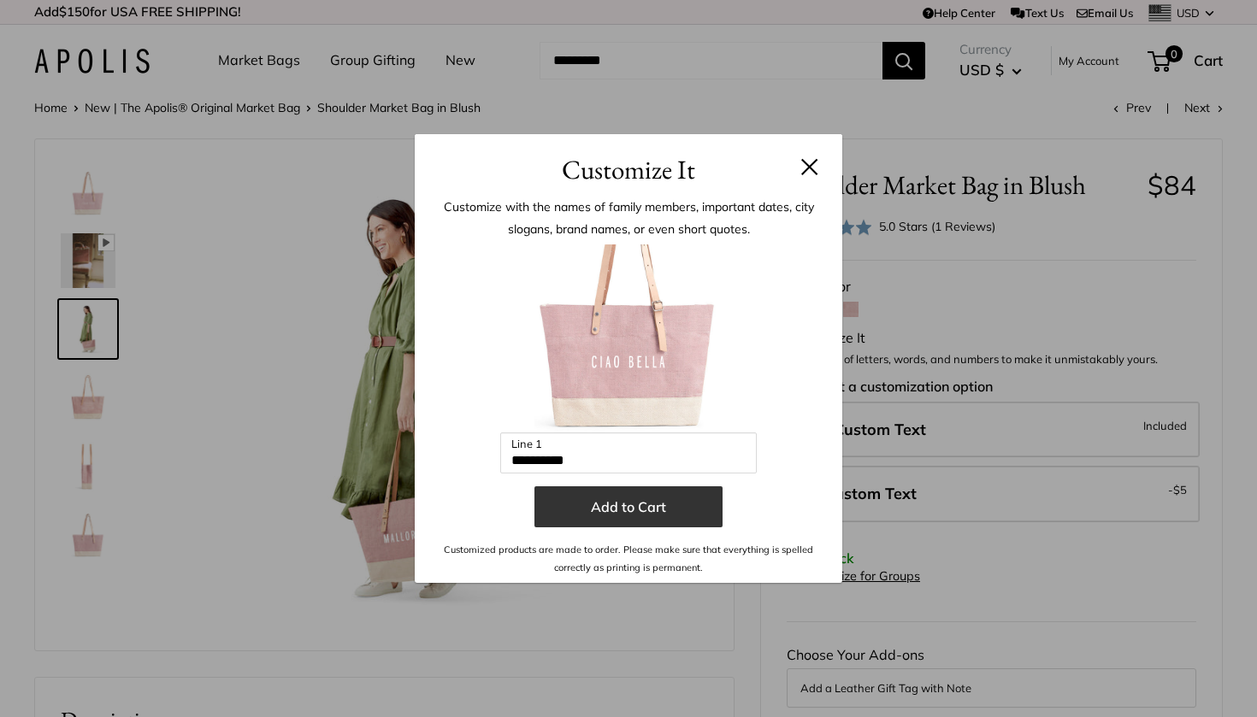
click at [630, 513] on button "Add to Cart" at bounding box center [628, 506] width 188 height 41
